Goal: Find specific fact: Find contact information

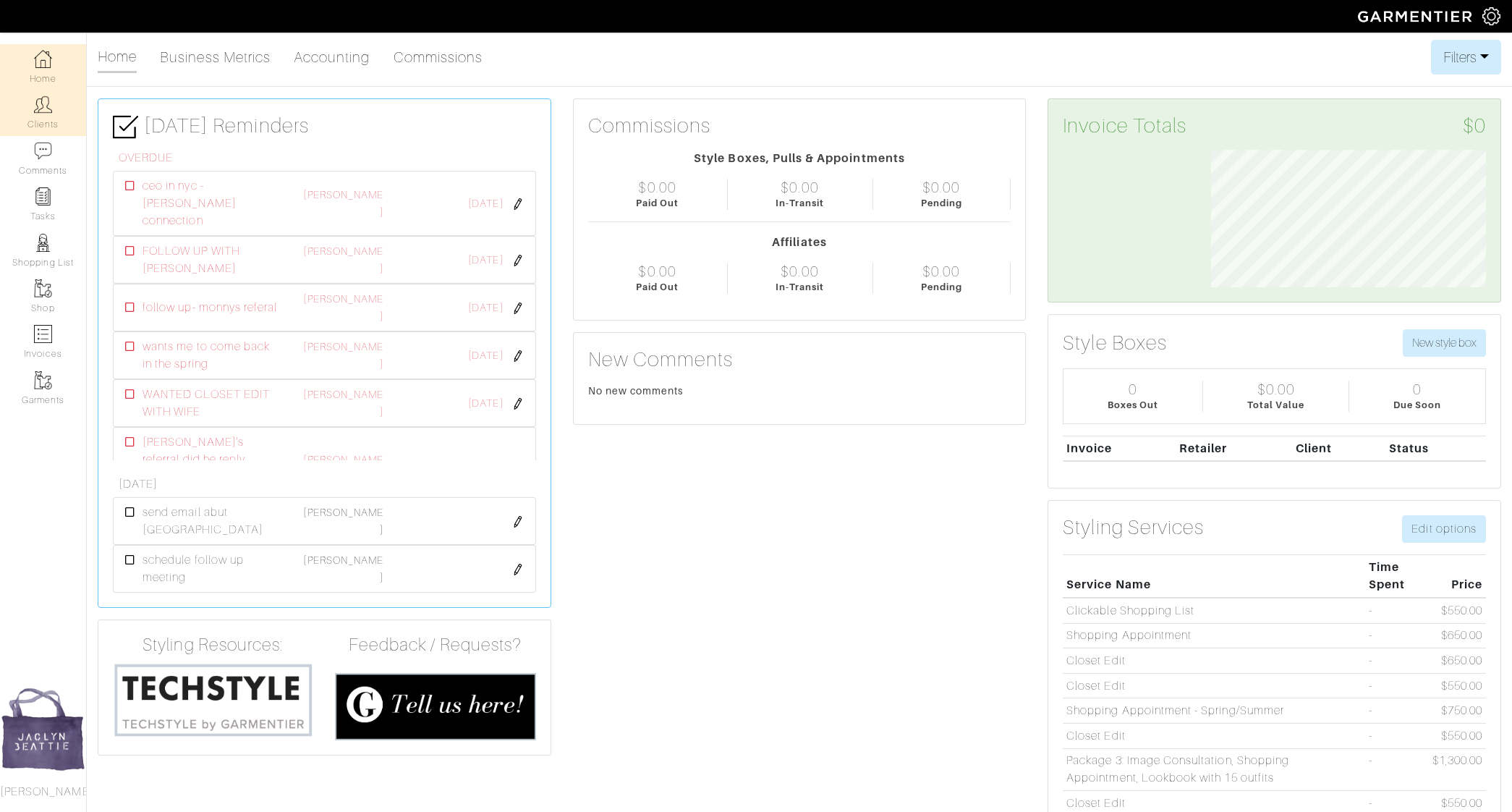
scroll to position [138, 297]
click at [32, 113] on link "Clients" at bounding box center [43, 113] width 86 height 45
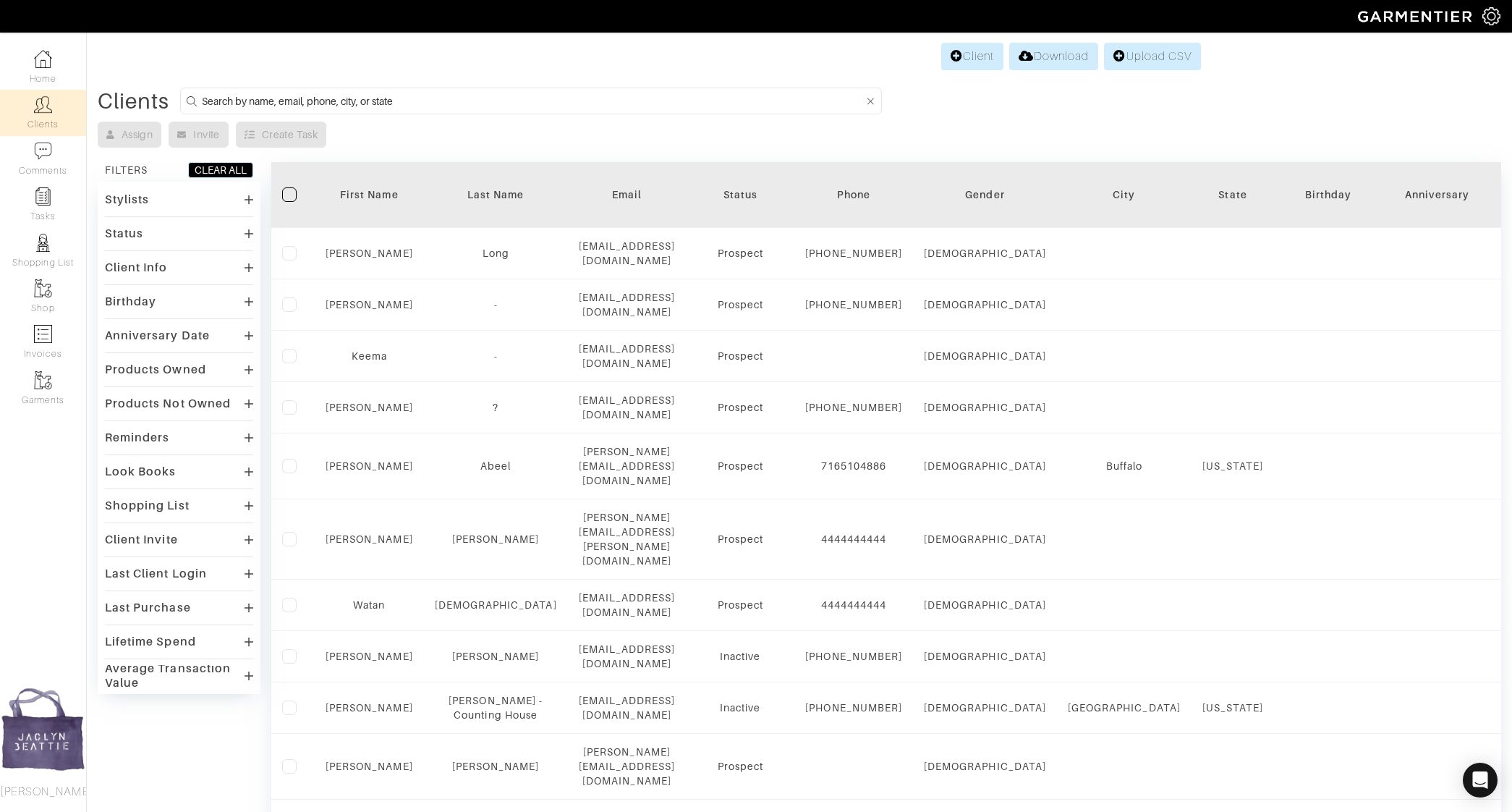
click at [264, 102] on input at bounding box center [532, 101] width 662 height 18
type input "[PERSON_NAME]"
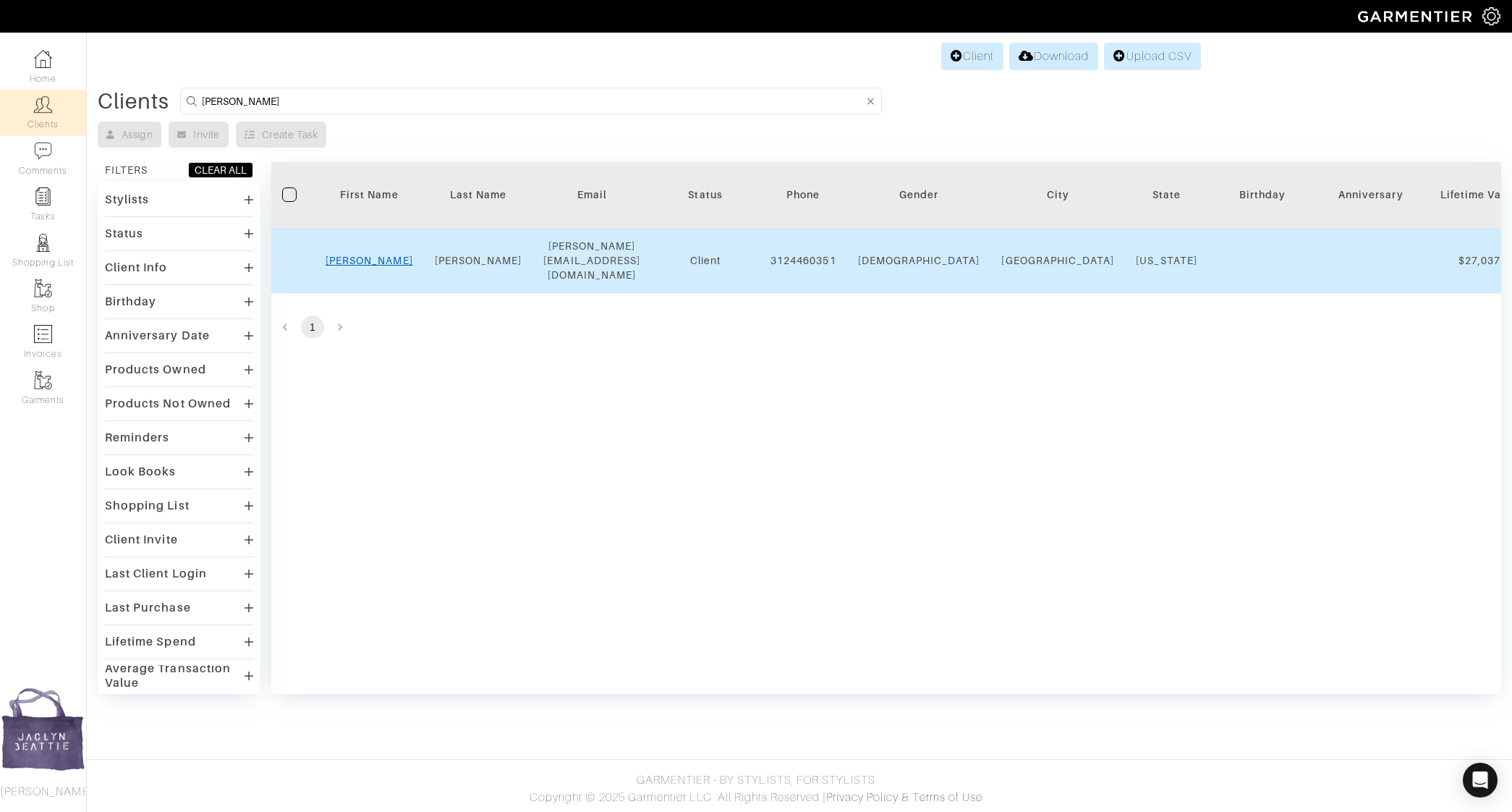
click at [373, 255] on link "[PERSON_NAME]" at bounding box center [369, 260] width 88 height 12
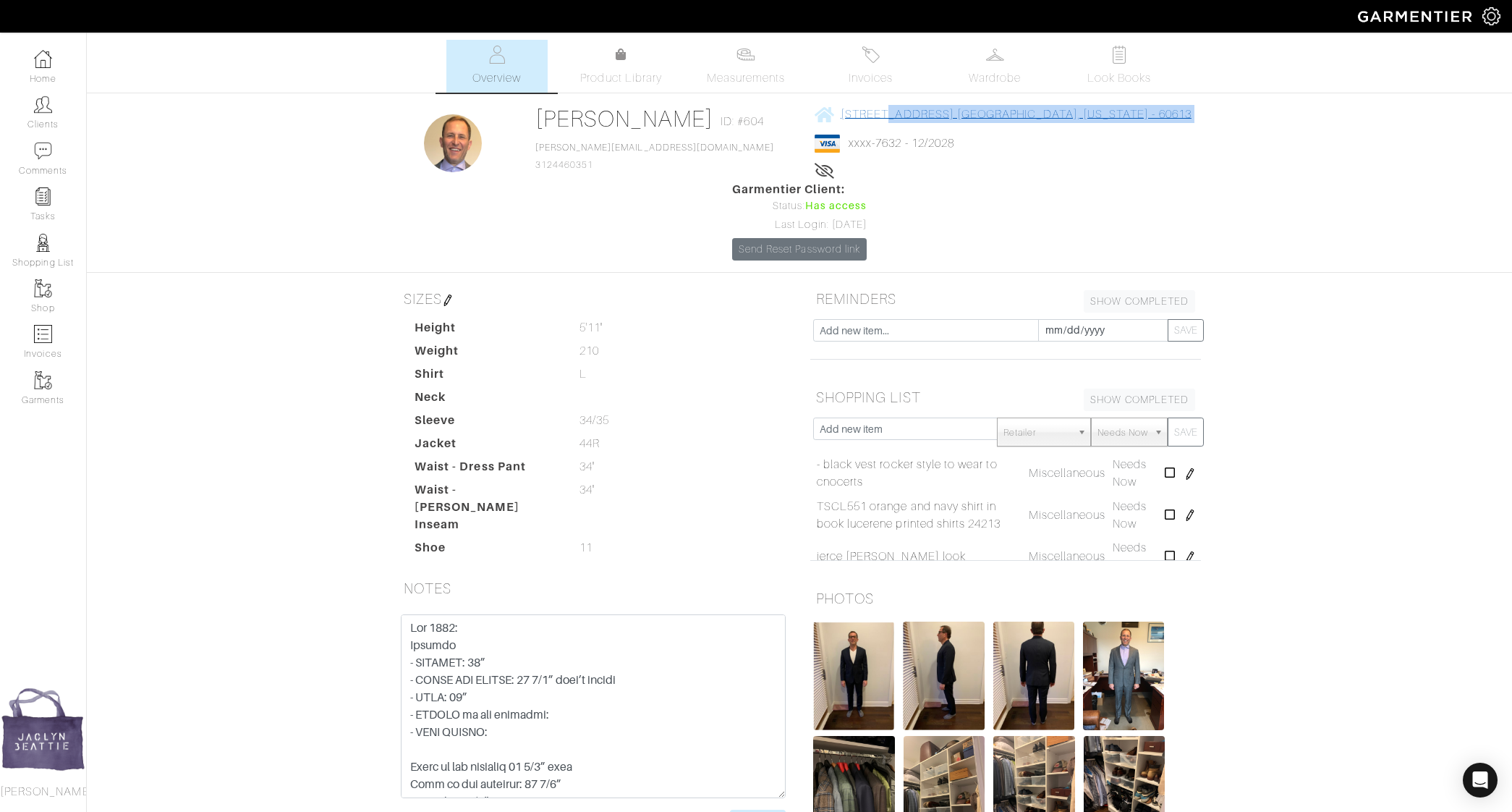
drag, startPoint x: 801, startPoint y: 129, endPoint x: 798, endPoint y: 121, distance: 8.5
click at [814, 121] on div "4217 N. Ashland Ave 1S Chicago, Illinois - 60613 xxxx-7632 - 12/2028 Lifetime s…" at bounding box center [1002, 143] width 377 height 76
copy div "4217 N. Ashland Ave 1S Chicago, Illinois - 60613"
